Goal: Task Accomplishment & Management: Manage account settings

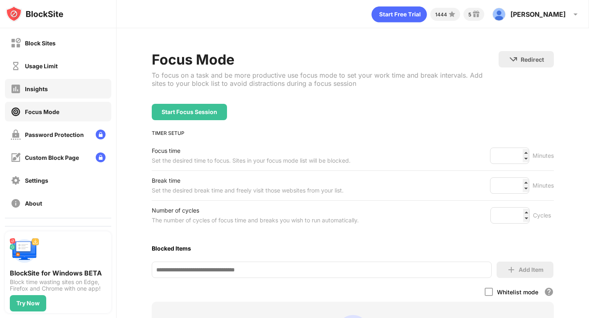
click at [30, 90] on div "Insights" at bounding box center [36, 88] width 23 height 7
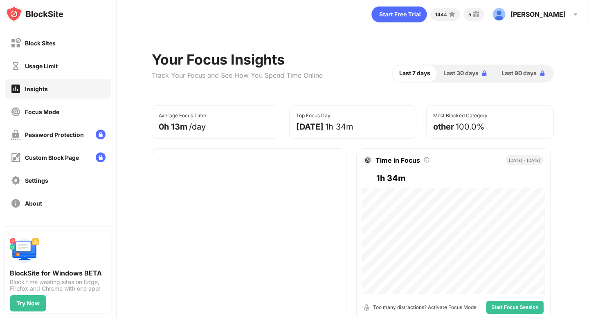
click at [38, 82] on div "Insights" at bounding box center [58, 89] width 106 height 20
click at [53, 71] on div "Usage Limit" at bounding box center [58, 66] width 106 height 20
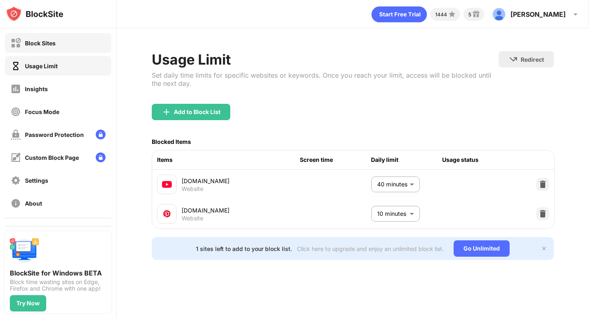
click at [38, 40] on div "Block Sites" at bounding box center [40, 43] width 31 height 7
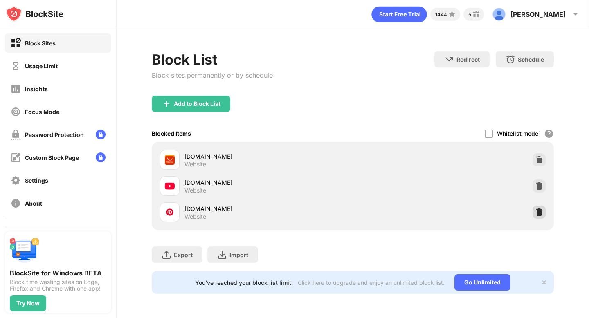
click at [540, 213] on img at bounding box center [539, 212] width 8 height 8
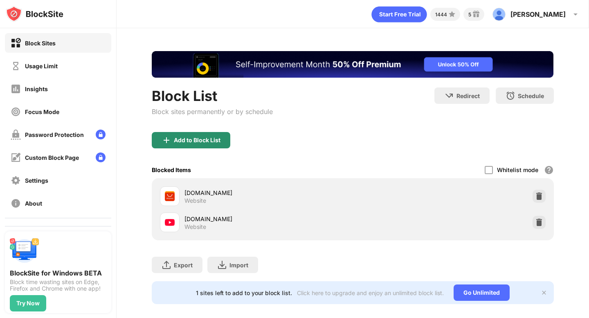
click at [172, 138] on div "Add to Block List" at bounding box center [191, 140] width 78 height 16
